Goal: Task Accomplishment & Management: Manage account settings

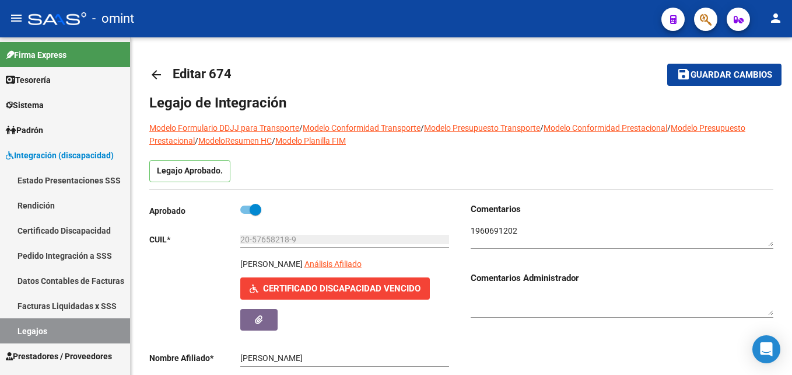
scroll to position [3, 0]
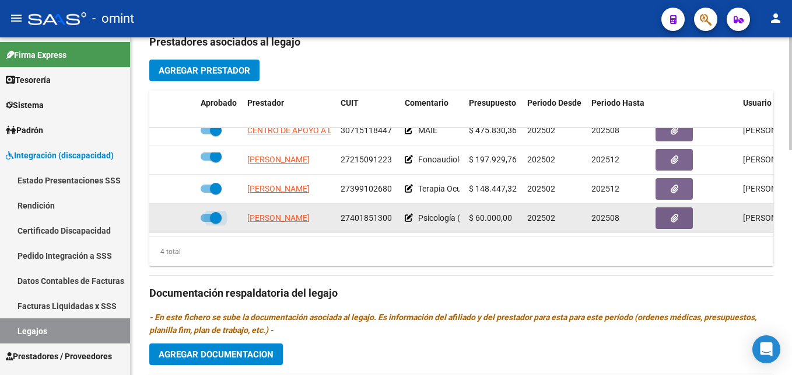
click at [210, 212] on span at bounding box center [216, 218] width 12 height 12
click at [207, 222] on input "checkbox" at bounding box center [206, 222] width 1 height 1
checkbox input "false"
click at [176, 214] on icon at bounding box center [179, 218] width 8 height 8
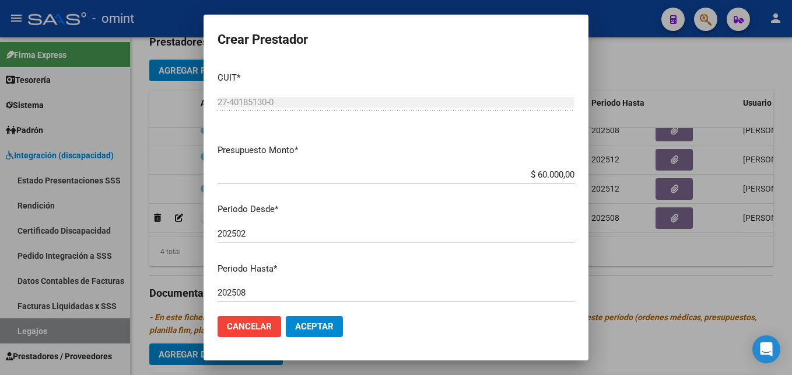
click at [271, 286] on div "202508 Ingresar el periodo" at bounding box center [396, 293] width 357 height 18
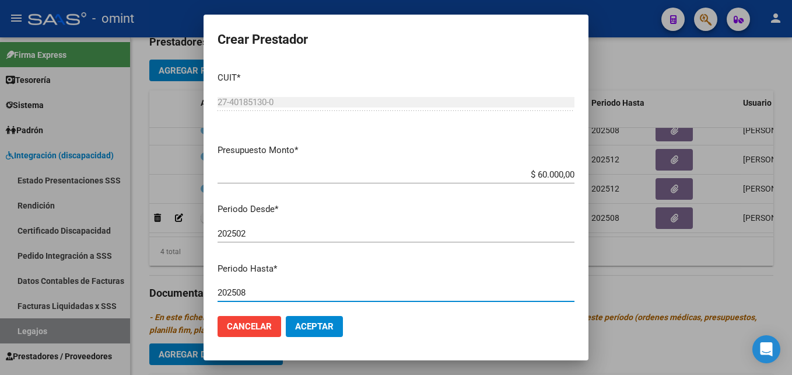
click at [281, 292] on input "202508" at bounding box center [396, 292] width 357 height 11
type input "202512"
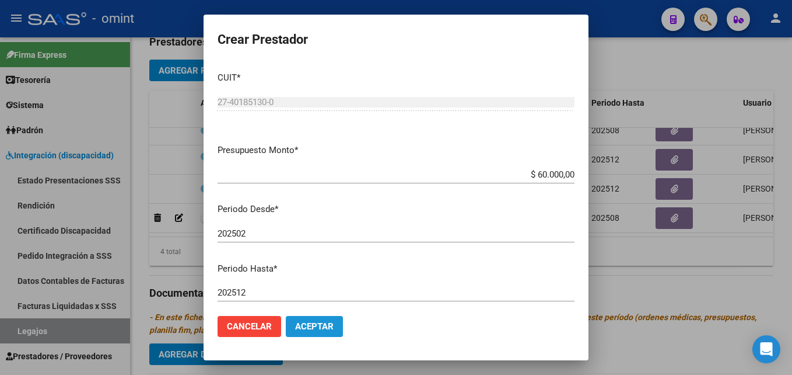
click at [299, 330] on span "Aceptar" at bounding box center [314, 326] width 39 height 11
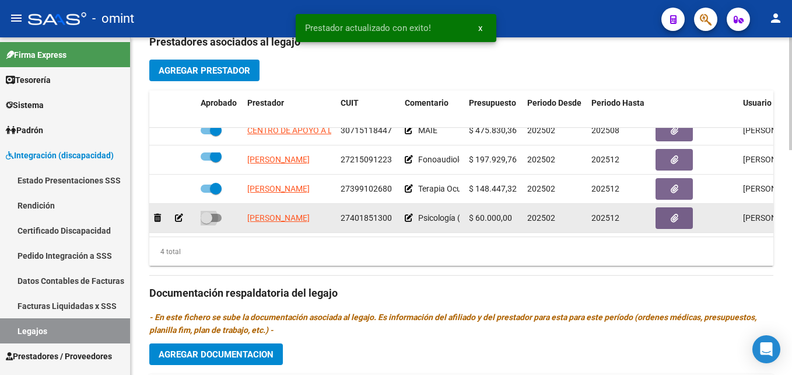
click at [211, 212] on span at bounding box center [207, 218] width 12 height 12
click at [207, 222] on input "checkbox" at bounding box center [206, 222] width 1 height 1
checkbox input "true"
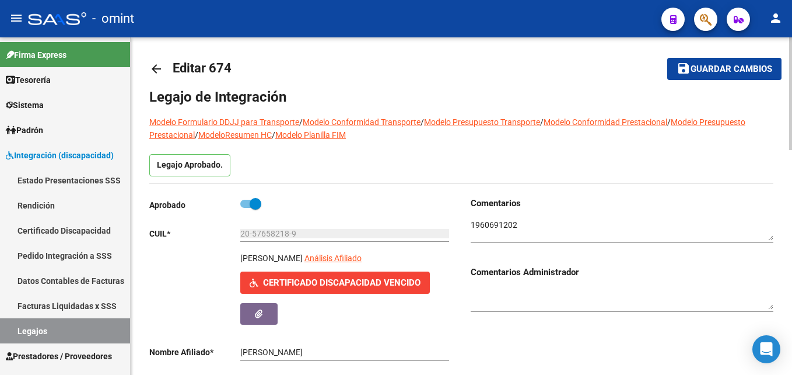
scroll to position [2, 0]
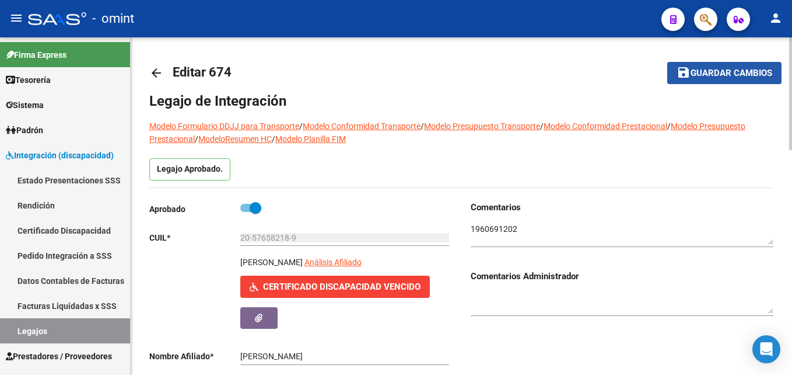
click at [695, 69] on span "Guardar cambios" at bounding box center [732, 73] width 82 height 11
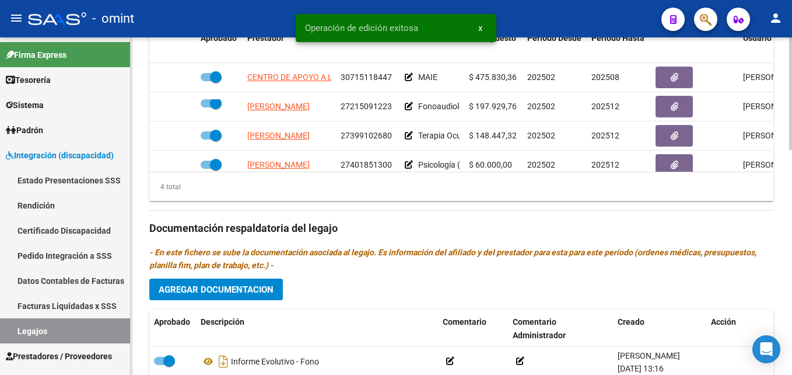
scroll to position [675, 0]
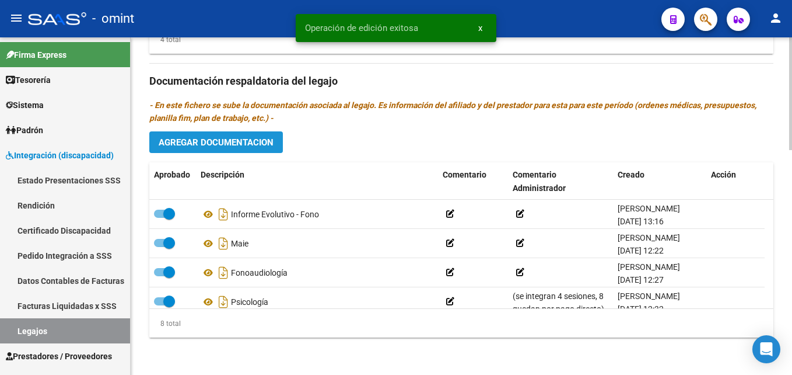
click at [210, 139] on span "Agregar Documentacion" at bounding box center [216, 142] width 115 height 11
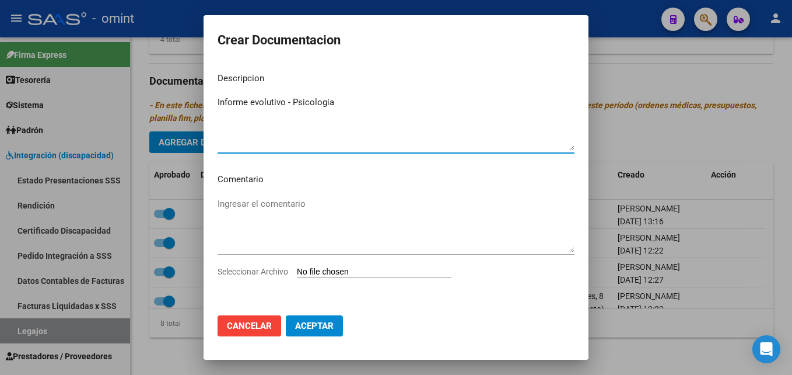
type textarea "Informe evolutivo - Psicologia"
click at [323, 275] on input "Seleccionar Archivo" at bounding box center [374, 272] width 155 height 11
